Goal: Transaction & Acquisition: Purchase product/service

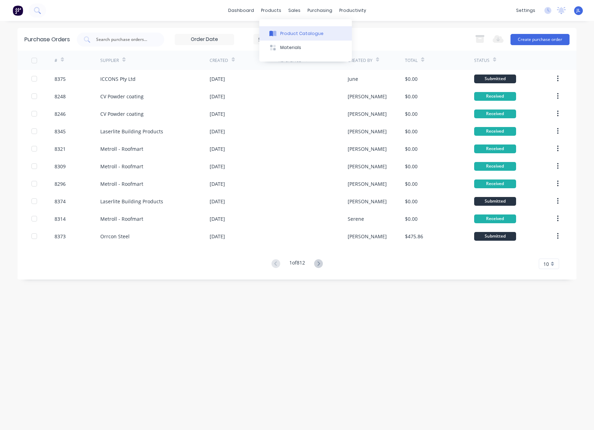
click at [295, 37] on button "Product Catalogue" at bounding box center [305, 33] width 93 height 14
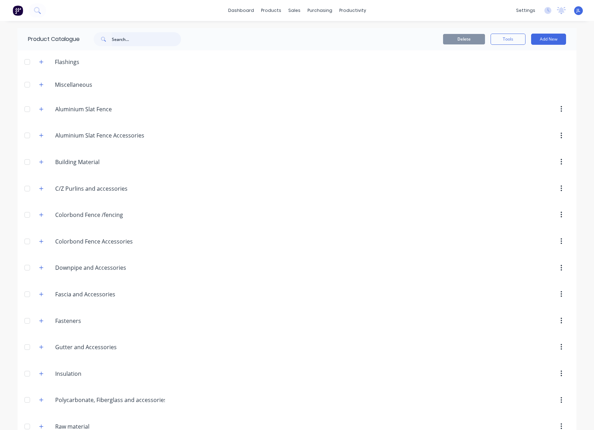
click at [150, 38] on input "text" at bounding box center [146, 39] width 69 height 14
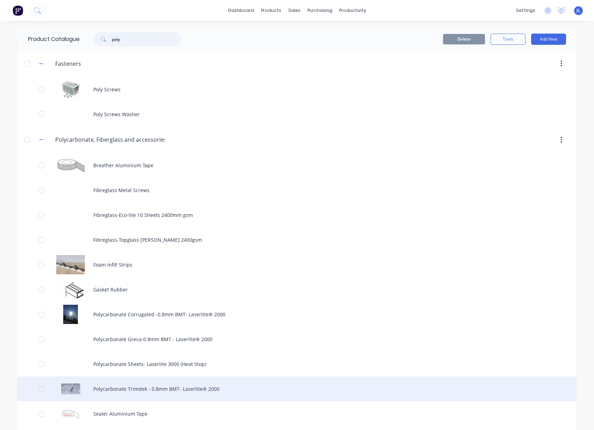
type input "poly"
click at [144, 389] on div "Polycarbonate Trimdek - 0.8mm BMT- Laserlite® 2000" at bounding box center [296, 388] width 559 height 25
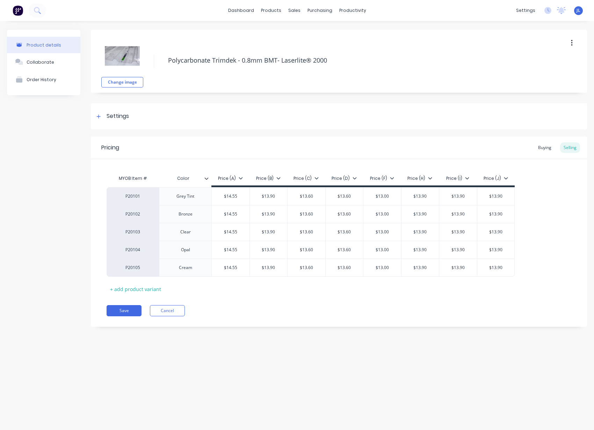
type textarea "x"
click at [186, 370] on div "Product details Collaborate Order History Change image Polycarbonate Trimdek - …" at bounding box center [297, 218] width 594 height 395
click at [170, 312] on button "Cancel" at bounding box center [167, 310] width 35 height 11
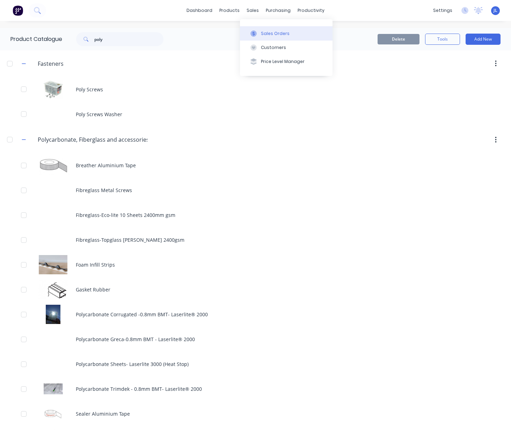
click at [261, 30] on div "Sales Orders" at bounding box center [275, 33] width 29 height 6
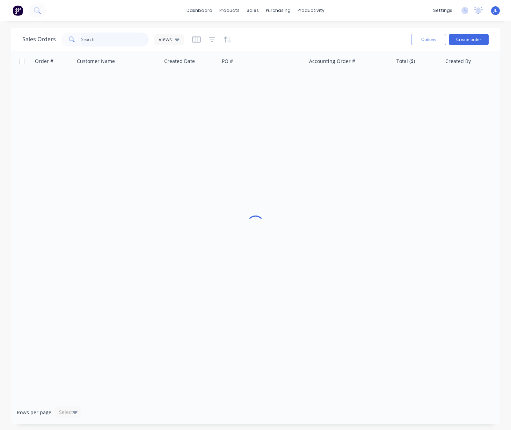
click at [112, 41] on input "text" at bounding box center [115, 40] width 68 height 14
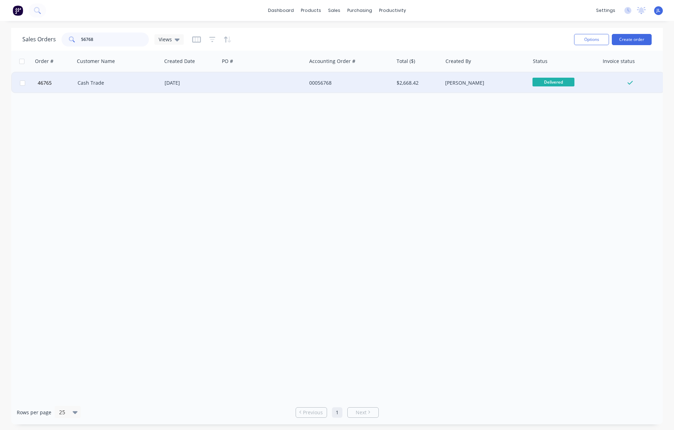
type input "56768"
click at [142, 89] on div "Cash Trade" at bounding box center [118, 82] width 87 height 21
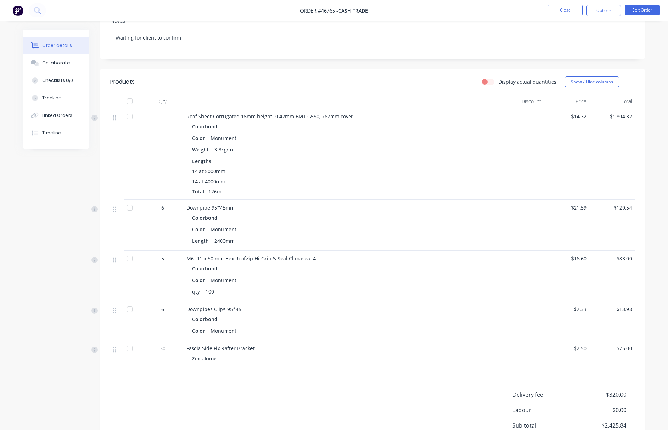
scroll to position [100, 0]
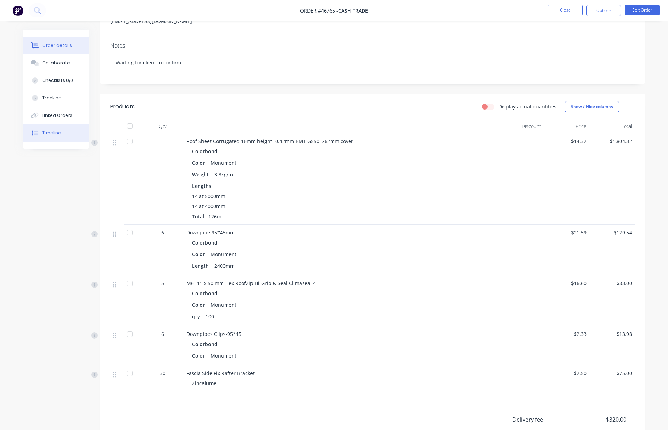
click at [48, 134] on div "Timeline" at bounding box center [51, 133] width 19 height 6
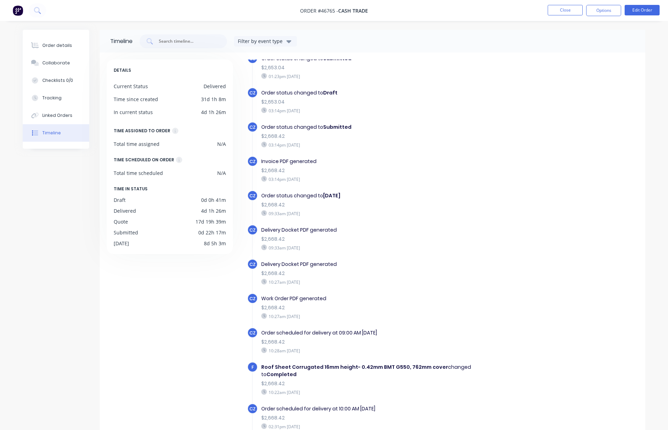
scroll to position [463, 0]
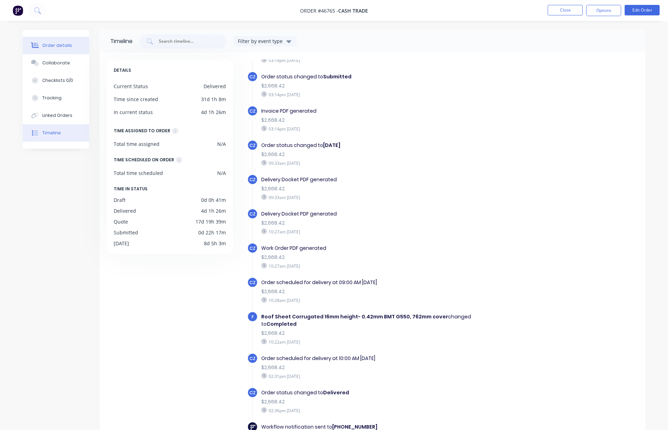
click at [69, 46] on div "Order details" at bounding box center [57, 45] width 30 height 6
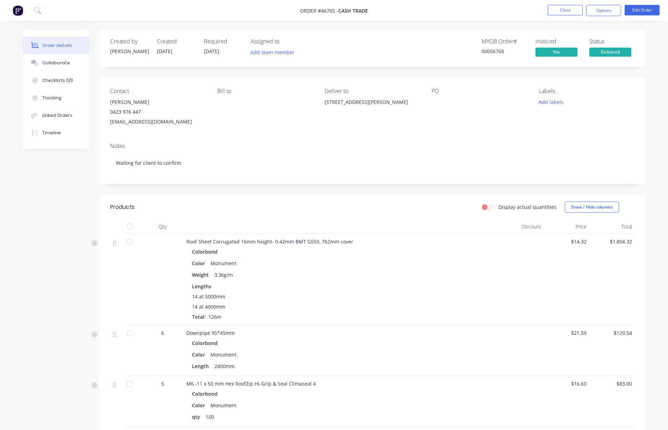
click at [571, 3] on nav "Order #46765 - Cash Trade Close Options Edit Order" at bounding box center [334, 10] width 668 height 21
click at [564, 10] on button "Close" at bounding box center [564, 10] width 35 height 10
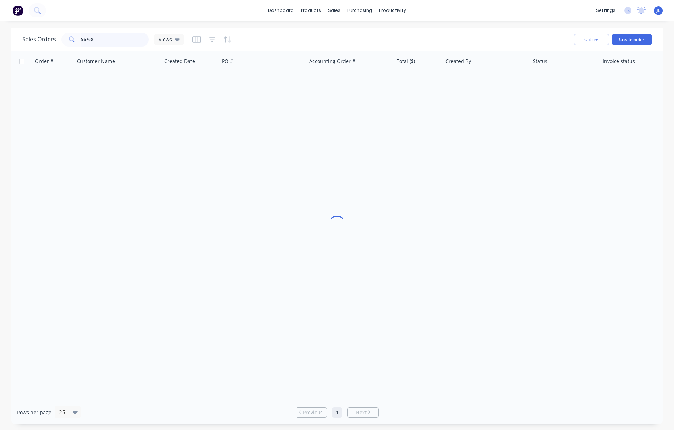
click at [122, 39] on input "56768" at bounding box center [115, 40] width 68 height 14
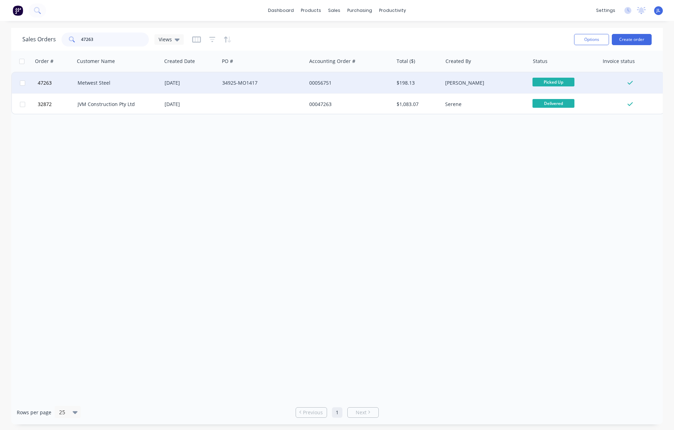
type input "47263"
click at [137, 79] on div "Metwest Steel" at bounding box center [117, 82] width 78 height 7
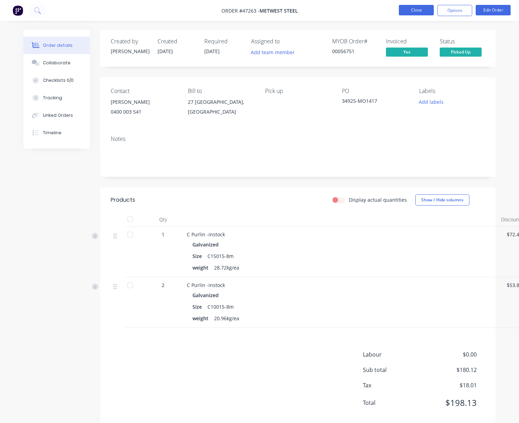
click at [413, 11] on button "Close" at bounding box center [416, 10] width 35 height 10
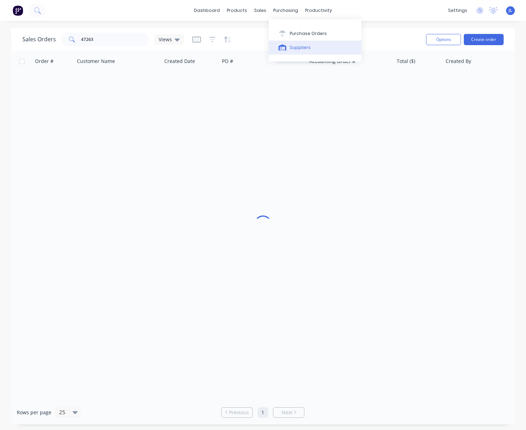
click at [295, 46] on div "Suppliers" at bounding box center [300, 47] width 21 height 6
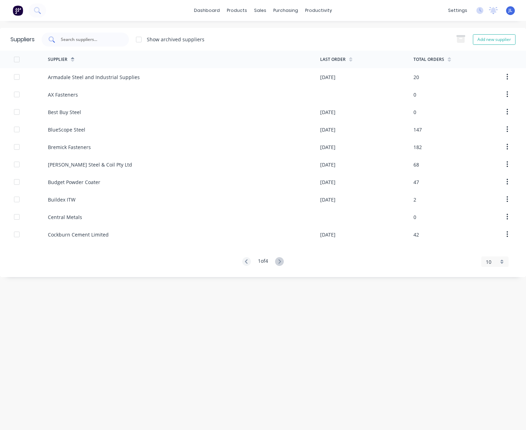
drag, startPoint x: 70, startPoint y: 41, endPoint x: 83, endPoint y: 37, distance: 13.4
click at [70, 41] on input "text" at bounding box center [89, 39] width 58 height 7
click at [83, 37] on input "text" at bounding box center [89, 39] width 58 height 7
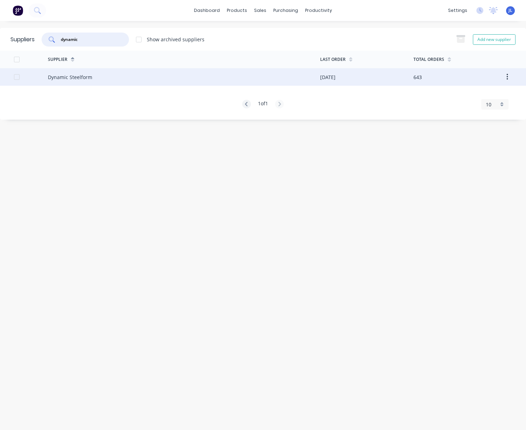
type input "dynamic"
click at [63, 77] on div "Dynamic Steelform" at bounding box center [70, 76] width 44 height 7
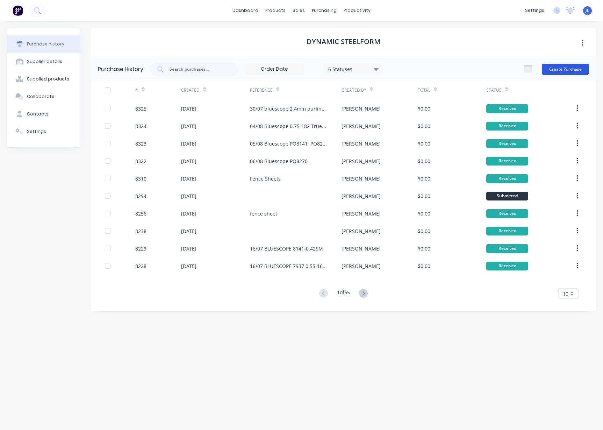
click at [576, 73] on button "Create Purchase" at bounding box center [565, 69] width 47 height 11
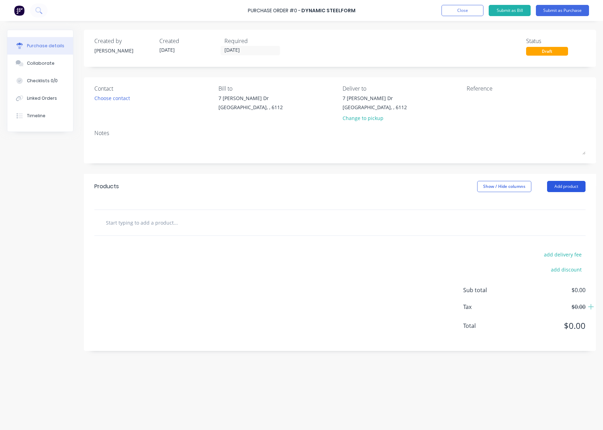
click at [563, 186] on button "Add product" at bounding box center [566, 186] width 38 height 11
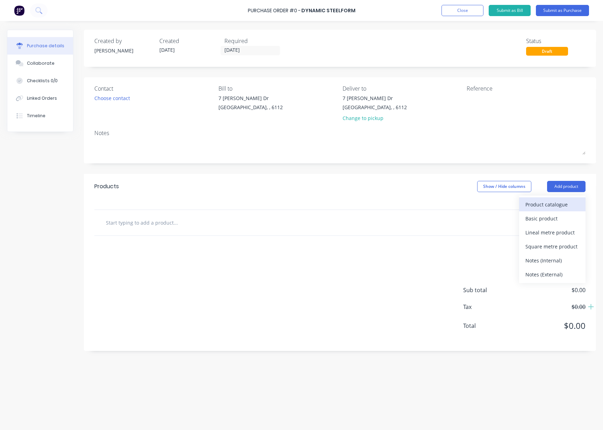
click at [559, 206] on div "Product catalogue" at bounding box center [552, 204] width 54 height 10
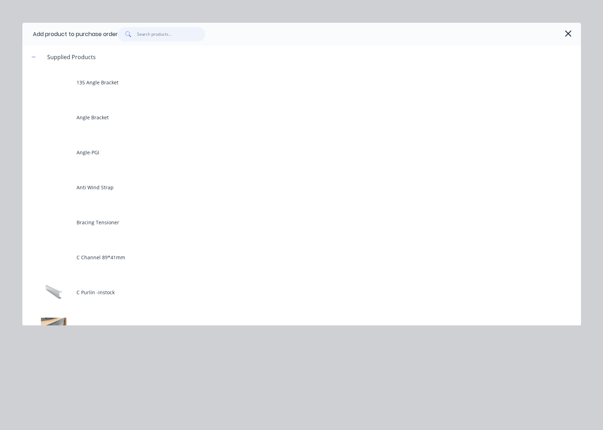
click at [162, 38] on input "text" at bounding box center [171, 34] width 68 height 14
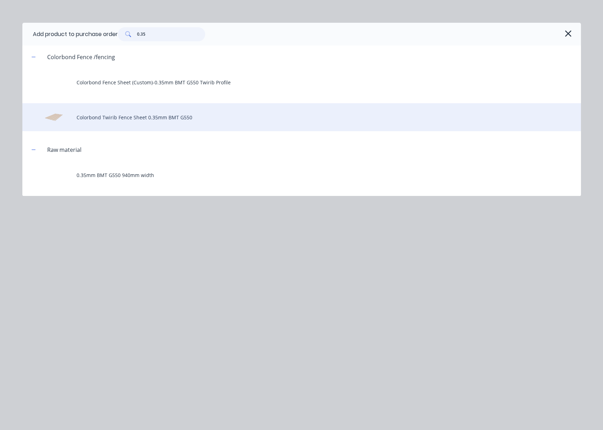
type input "0.35"
click at [143, 123] on div "Colorbond Twirib Fence Sheet 0.35mm BMT G550" at bounding box center [301, 117] width 559 height 28
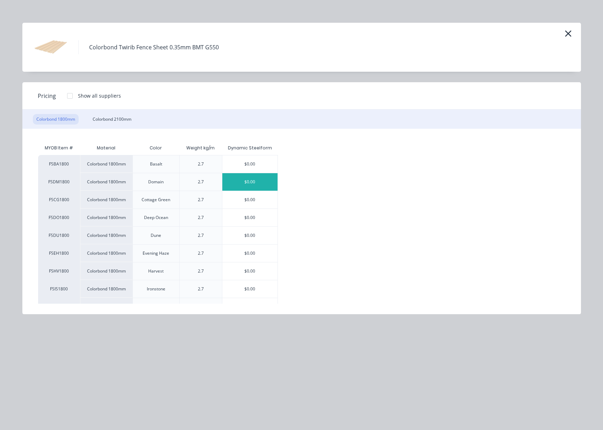
click at [247, 181] on div "$0.00" at bounding box center [250, 181] width 56 height 17
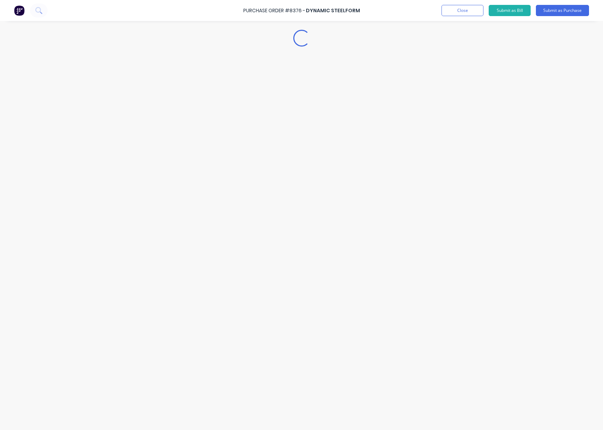
click at [139, 235] on div "Loading..." at bounding box center [301, 204] width 603 height 395
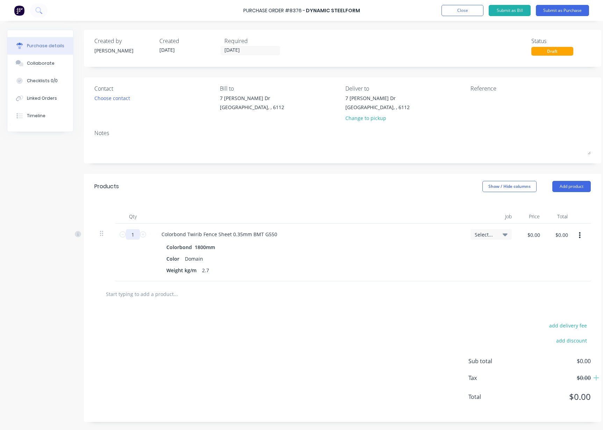
click at [138, 236] on input "1" at bounding box center [133, 234] width 14 height 10
type input "300"
click at [197, 188] on div "Products Show / Hide columns Add product" at bounding box center [342, 186] width 517 height 25
click at [254, 185] on div "Products Show / Hide columns Add product" at bounding box center [342, 186] width 517 height 25
drag, startPoint x: 298, startPoint y: 181, endPoint x: 390, endPoint y: 125, distance: 107.3
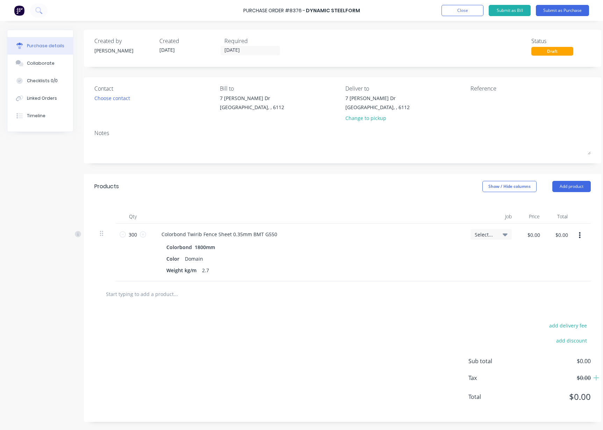
click at [299, 181] on div "Products Show / Hide columns Add product" at bounding box center [342, 186] width 517 height 25
click at [478, 94] on textarea at bounding box center [513, 102] width 87 height 16
type textarea "fence sheet [DATE]"
type textarea "x"
type textarea "fence sheet 05/08/202"
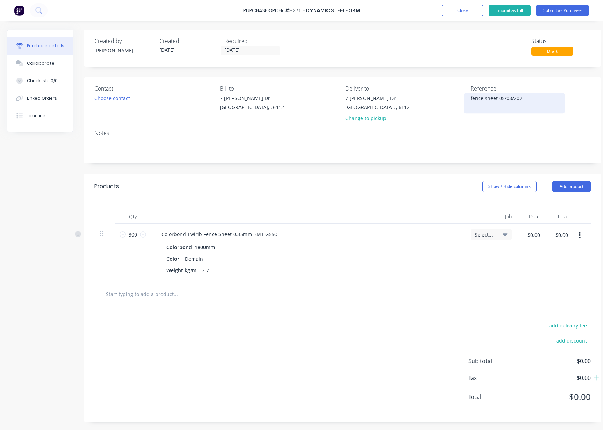
type textarea "x"
type textarea "fence sheet [DATE]"
type textarea "x"
type textarea "fence sheet [DATE]"
click at [567, 13] on button "Submit as Purchase" at bounding box center [562, 10] width 53 height 11
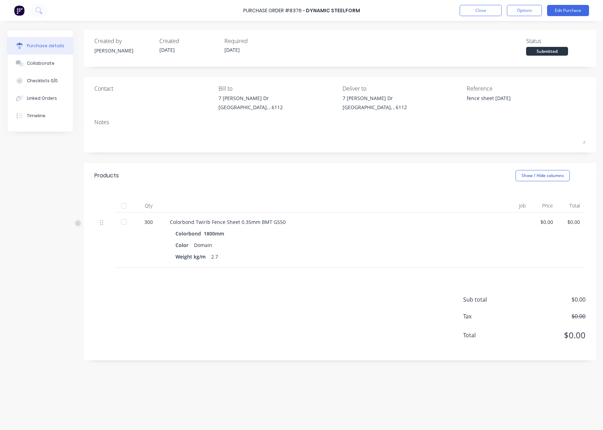
click at [124, 204] on div at bounding box center [124, 206] width 14 height 14
type textarea "x"
click at [475, 9] on button "Close" at bounding box center [481, 10] width 42 height 11
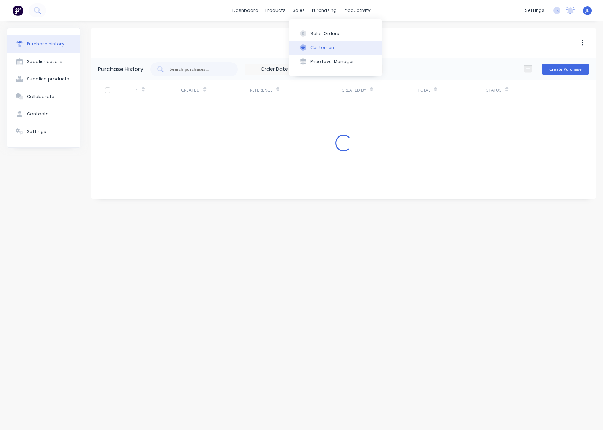
click at [316, 48] on div "Customers" at bounding box center [322, 47] width 25 height 6
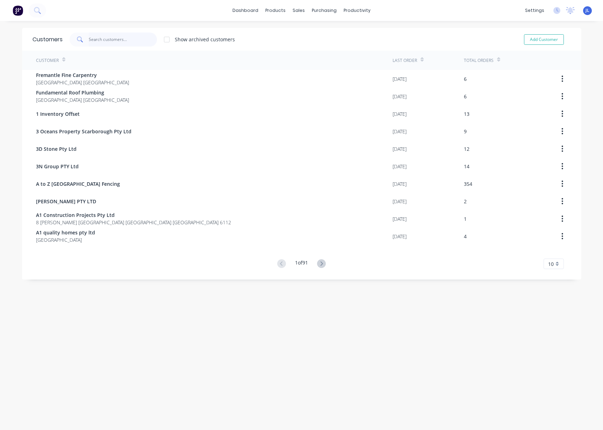
click at [130, 38] on input "text" at bounding box center [123, 40] width 68 height 14
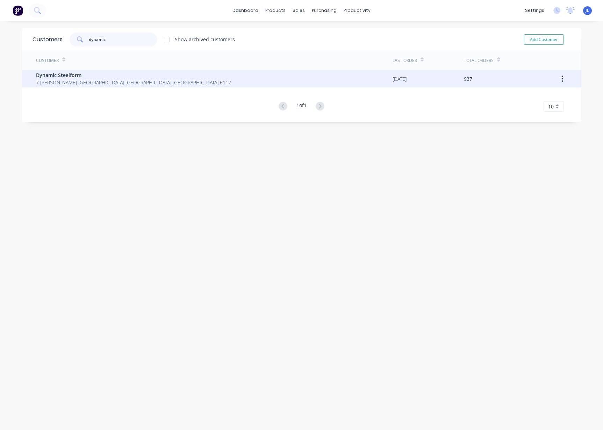
type input "dynamic"
click at [112, 74] on span "Dynamic Steelform" at bounding box center [133, 74] width 195 height 7
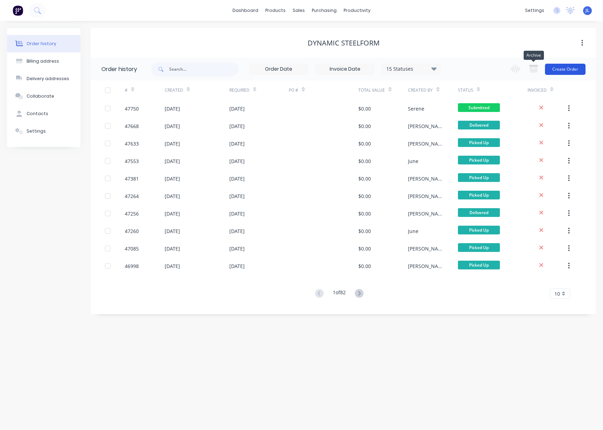
click at [564, 70] on button "Create Order" at bounding box center [565, 69] width 41 height 11
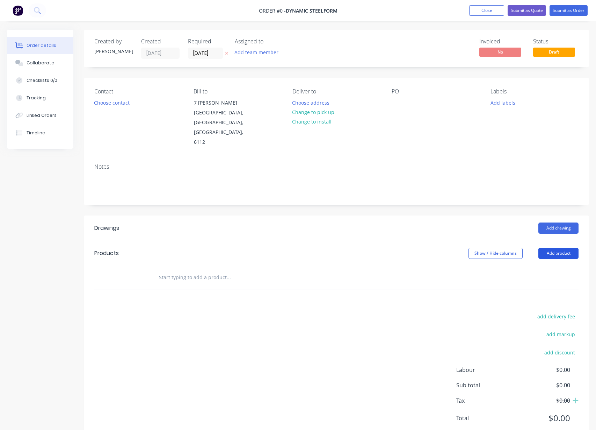
click at [548, 247] on button "Add product" at bounding box center [559, 252] width 40 height 11
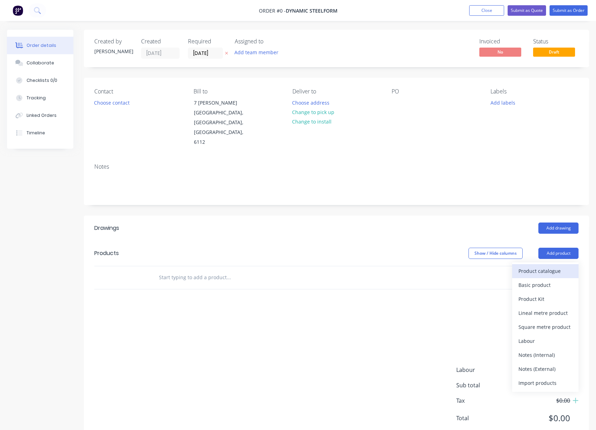
click at [559, 266] on div "Product catalogue" at bounding box center [546, 271] width 54 height 10
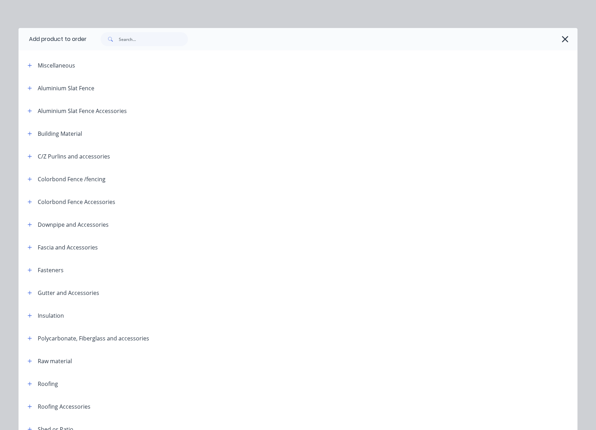
click at [173, 47] on div at bounding box center [332, 39] width 491 height 22
click at [162, 38] on input "text" at bounding box center [153, 39] width 69 height 14
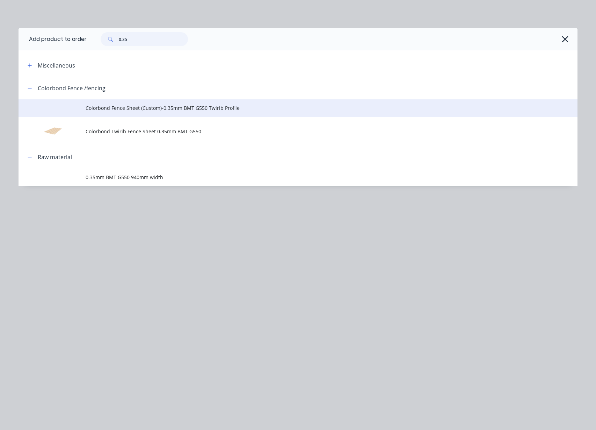
type input "0.35"
click at [173, 112] on td "Colorbond Fence Sheet (Custom)-0.35mm BMT G550 Twirib Profile" at bounding box center [332, 107] width 492 height 17
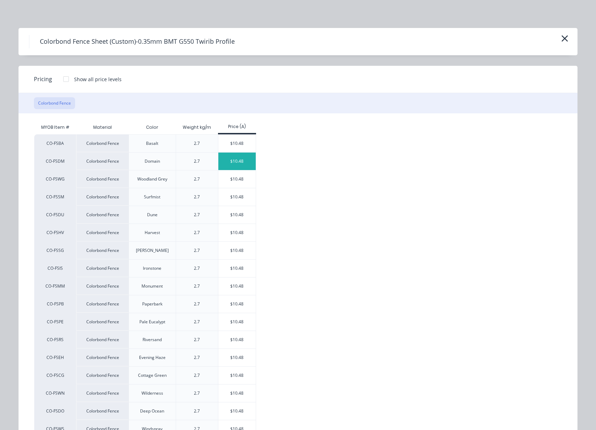
click at [240, 163] on div "$10.48" at bounding box center [236, 160] width 37 height 17
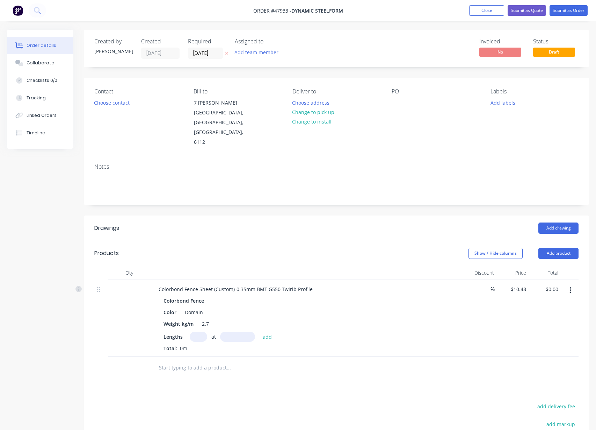
click at [201, 331] on input "text" at bounding box center [198, 336] width 17 height 10
type input "300"
type input "1790"
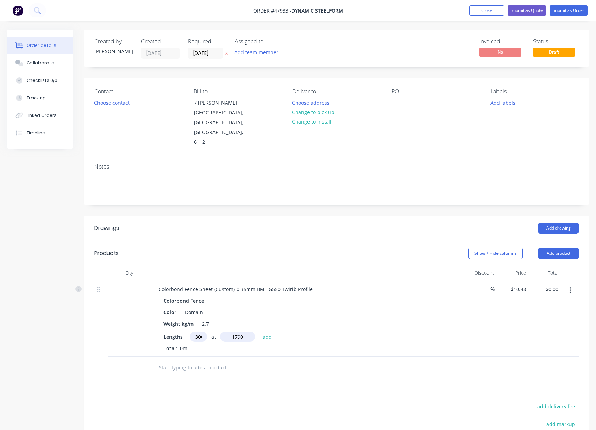
click at [259, 331] on button "add" at bounding box center [267, 335] width 16 height 9
type input "$5,627.76"
click at [518, 284] on input "10.48" at bounding box center [521, 289] width 16 height 10
type input "$0.00"
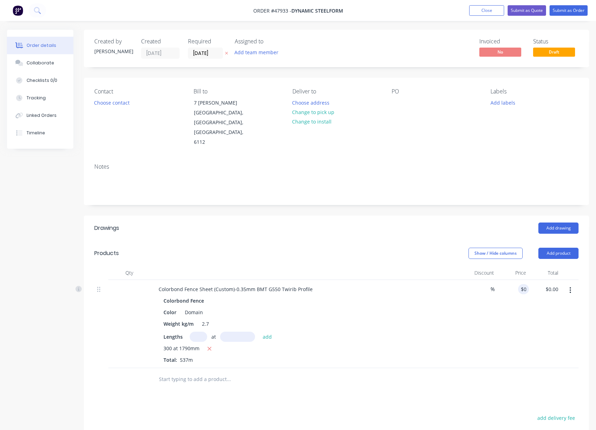
click at [521, 302] on div "$0.00 0" at bounding box center [513, 324] width 32 height 88
drag, startPoint x: 531, startPoint y: 302, endPoint x: 521, endPoint y: 242, distance: 60.9
click at [531, 301] on div "$0.00 $0.00" at bounding box center [545, 324] width 32 height 88
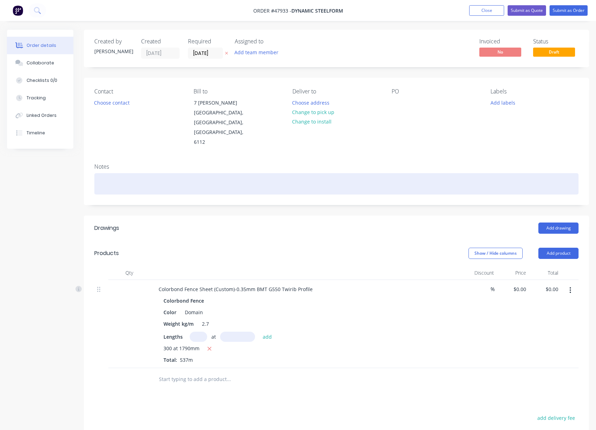
click at [502, 173] on div at bounding box center [336, 183] width 484 height 21
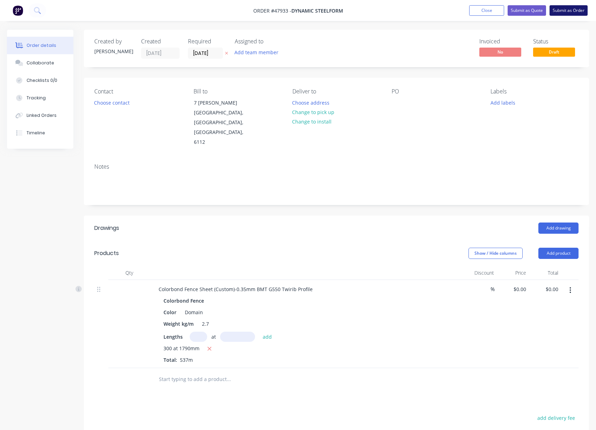
click at [570, 9] on button "Submit as Order" at bounding box center [569, 10] width 38 height 10
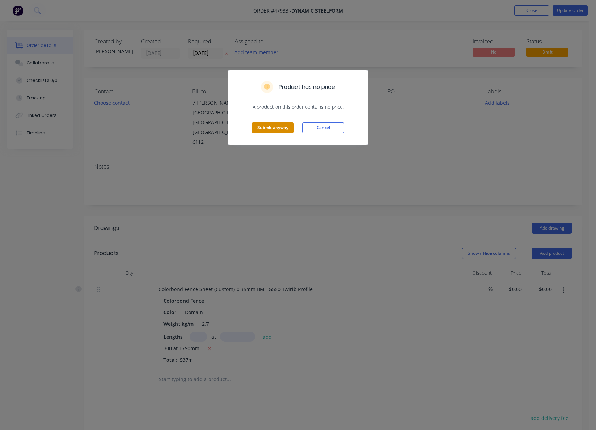
click at [275, 126] on button "Submit anyway" at bounding box center [273, 127] width 42 height 10
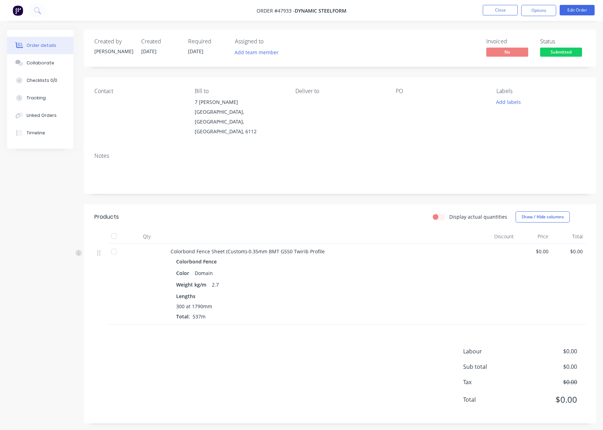
click at [565, 53] on span "Submitted" at bounding box center [561, 52] width 42 height 9
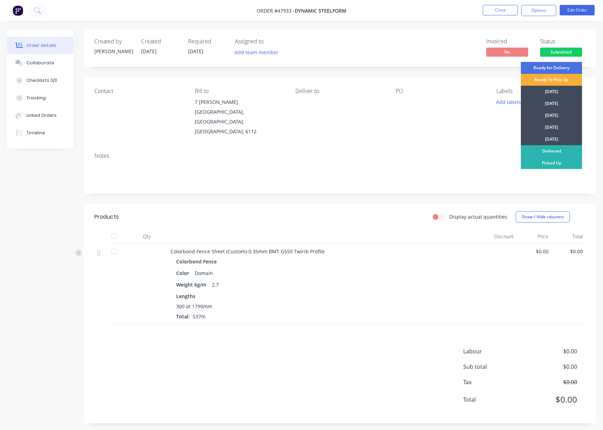
drag, startPoint x: 545, startPoint y: 161, endPoint x: 545, endPoint y: 151, distance: 10.1
click at [545, 160] on div "Picked Up" at bounding box center [551, 163] width 61 height 12
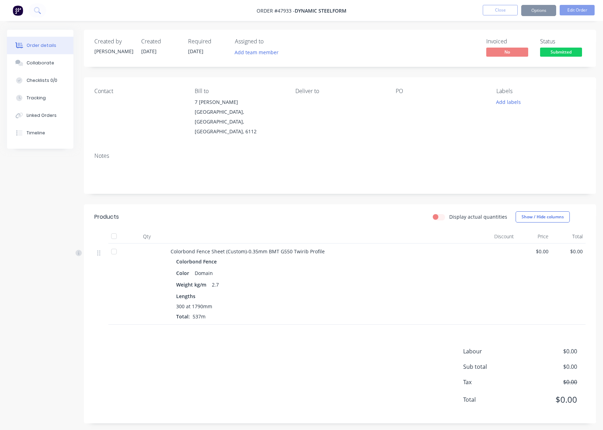
drag, startPoint x: 516, startPoint y: 28, endPoint x: 506, endPoint y: 10, distance: 20.8
click at [516, 27] on div "Order details Collaborate Checklists 0/0 Tracking Linked Orders Timeline Order …" at bounding box center [301, 216] width 603 height 433
click at [503, 10] on button "Close" at bounding box center [500, 10] width 35 height 10
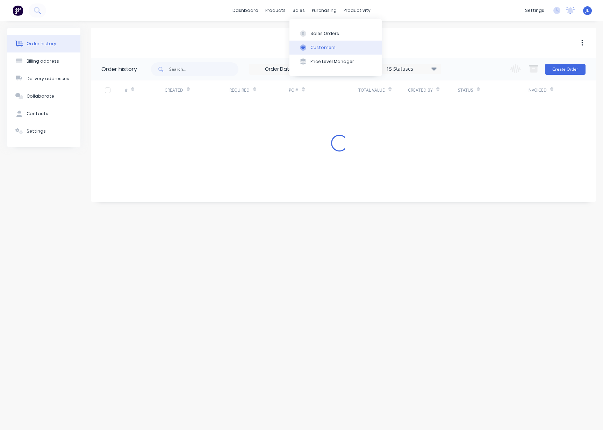
click at [331, 49] on div "Customers" at bounding box center [322, 47] width 25 height 6
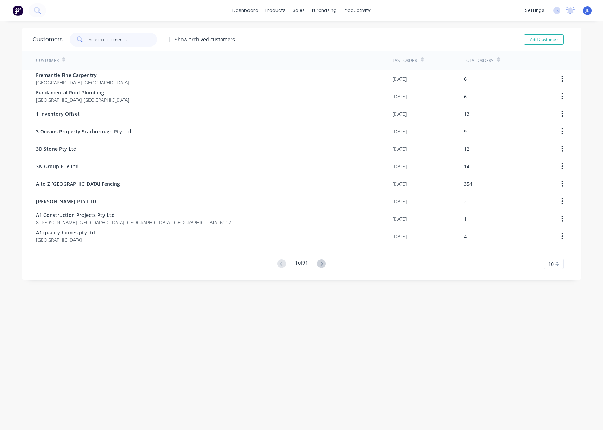
click at [112, 45] on input "text" at bounding box center [123, 40] width 68 height 14
click at [312, 34] on div "Sales Orders" at bounding box center [321, 33] width 29 height 6
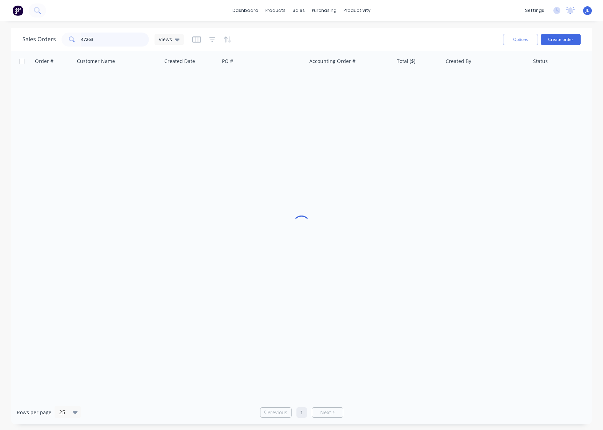
click at [112, 38] on input "47263" at bounding box center [115, 40] width 68 height 14
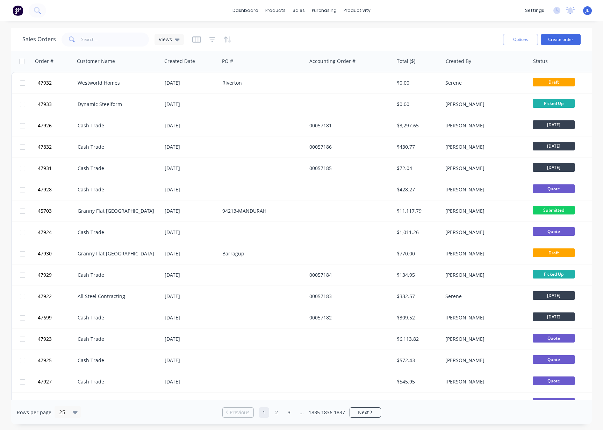
click at [149, 15] on div "dashboard products sales purchasing productivity dashboard products Product Cat…" at bounding box center [301, 10] width 603 height 21
click at [210, 39] on icon "button" at bounding box center [212, 39] width 5 height 1
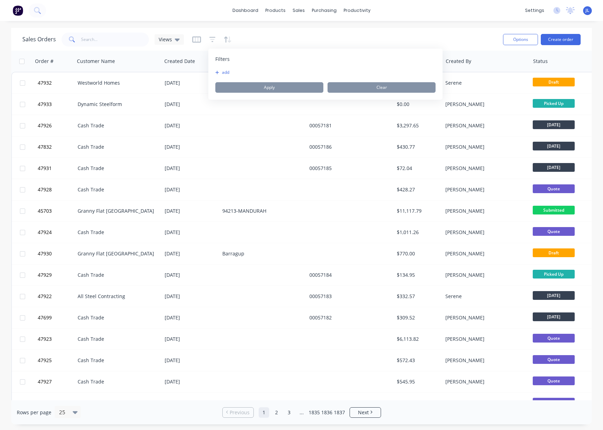
click at [220, 73] on button "add" at bounding box center [223, 73] width 17 height 6
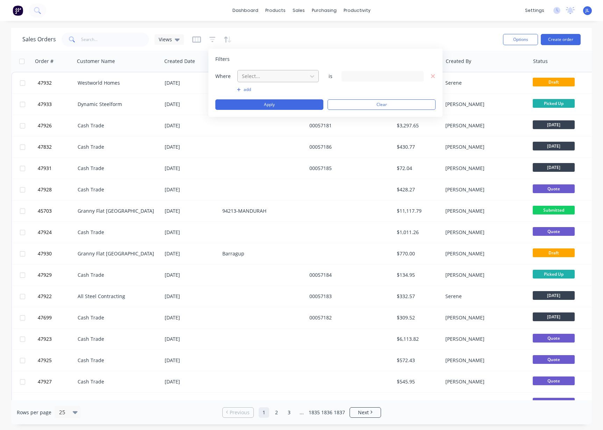
click at [260, 76] on div at bounding box center [272, 76] width 63 height 9
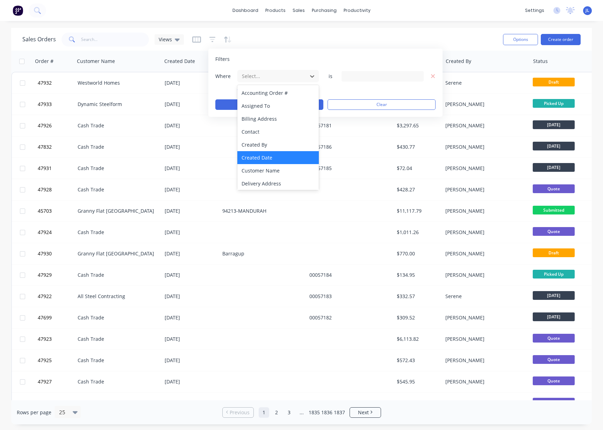
click at [265, 158] on div "Created Date" at bounding box center [277, 157] width 81 height 13
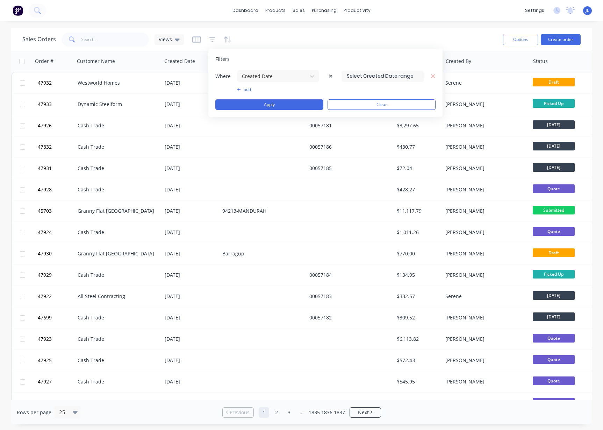
click at [383, 71] on div at bounding box center [382, 76] width 82 height 11
click at [380, 73] on input at bounding box center [382, 76] width 81 height 10
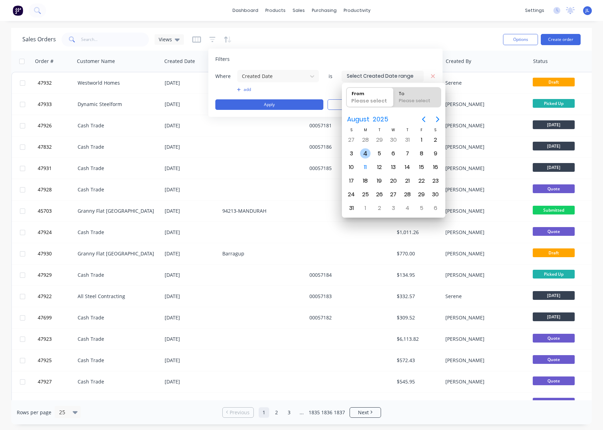
click at [365, 154] on div "4" at bounding box center [365, 153] width 10 height 10
type input "[DATE]"
radio input "false"
radio input "true"
click at [350, 167] on div "10" at bounding box center [351, 167] width 10 height 10
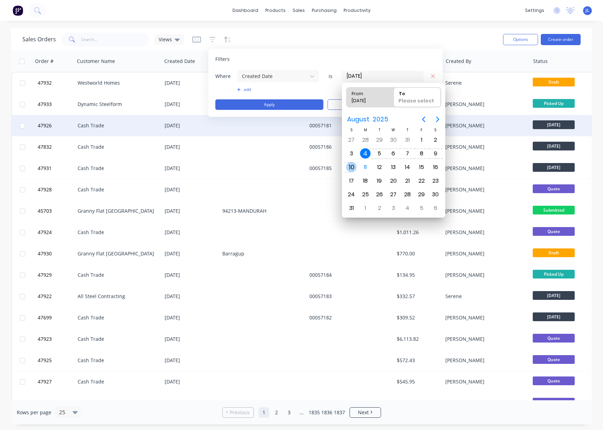
type input "[DATE] - [DATE]"
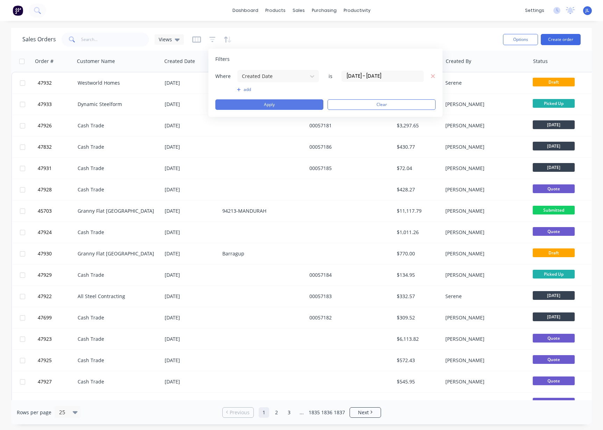
click at [278, 105] on button "Apply" at bounding box center [269, 104] width 108 height 10
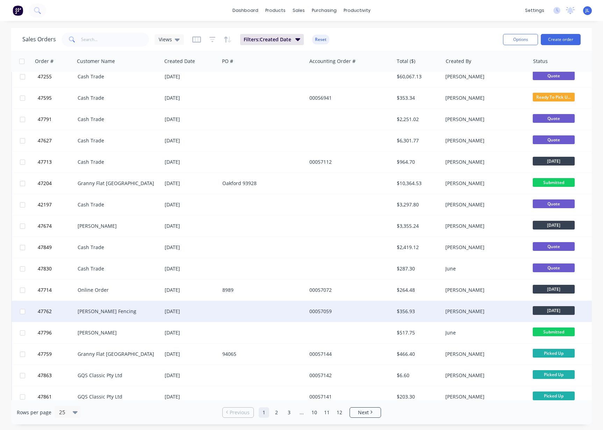
scroll to position [208, 0]
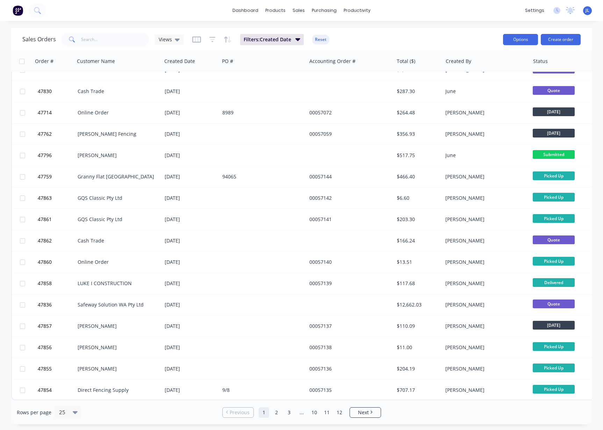
click at [529, 38] on button "Options" at bounding box center [520, 39] width 35 height 11
click at [490, 86] on div "Export" at bounding box center [505, 85] width 54 height 10
